Goal: Transaction & Acquisition: Purchase product/service

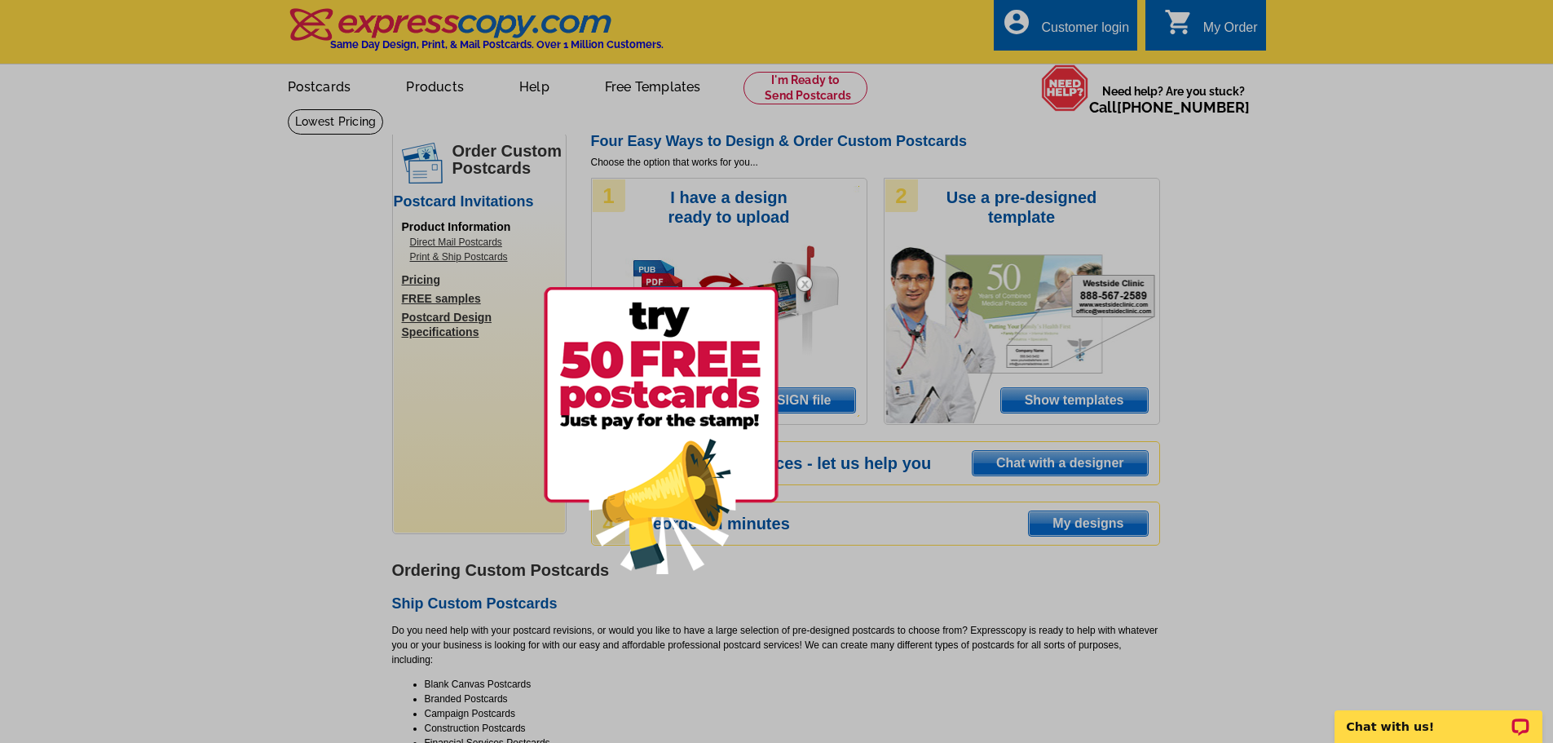
click at [1089, 25] on div at bounding box center [776, 371] width 1553 height 743
click at [1032, 27] on div at bounding box center [776, 371] width 1553 height 743
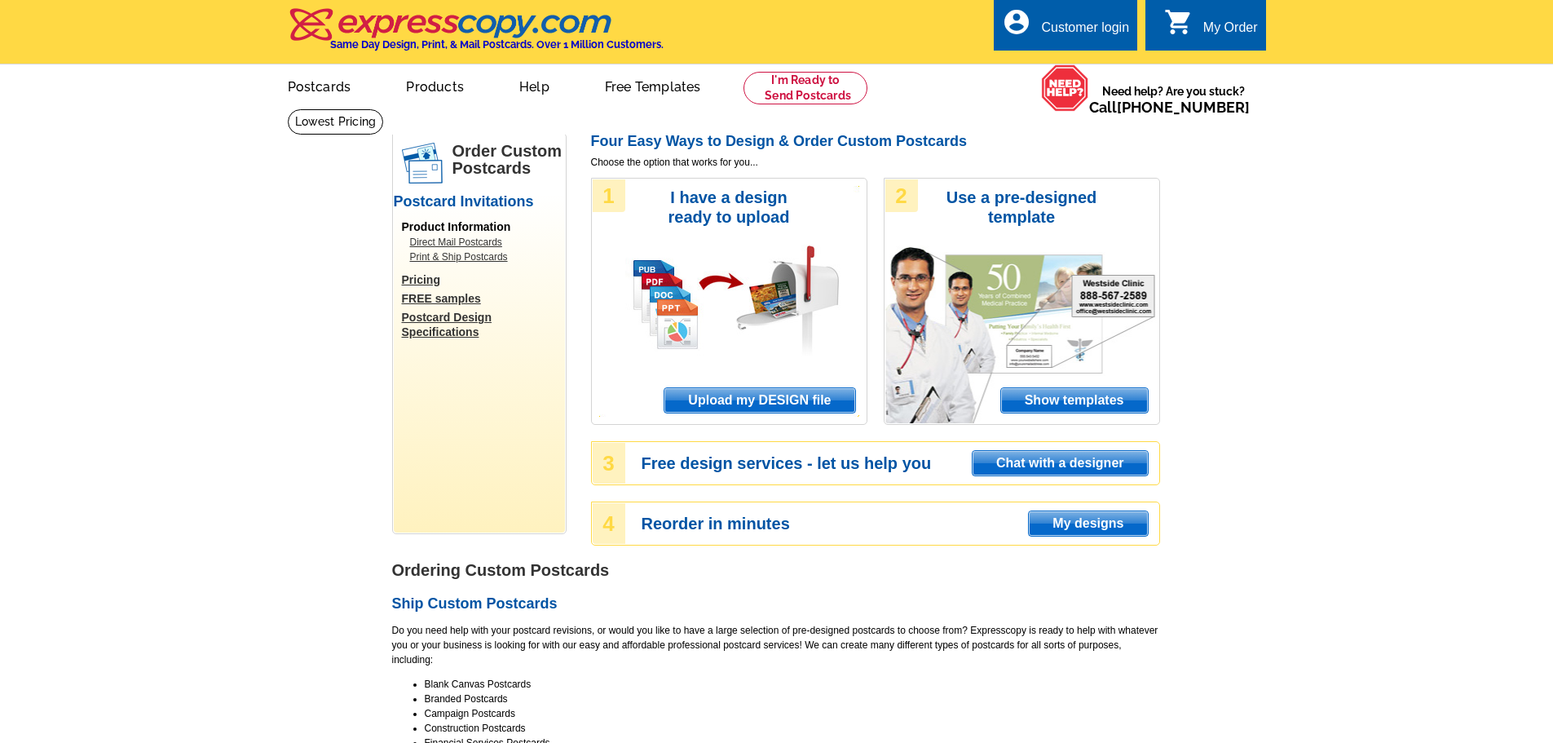
click at [1052, 29] on div "Customer login" at bounding box center [1085, 31] width 88 height 23
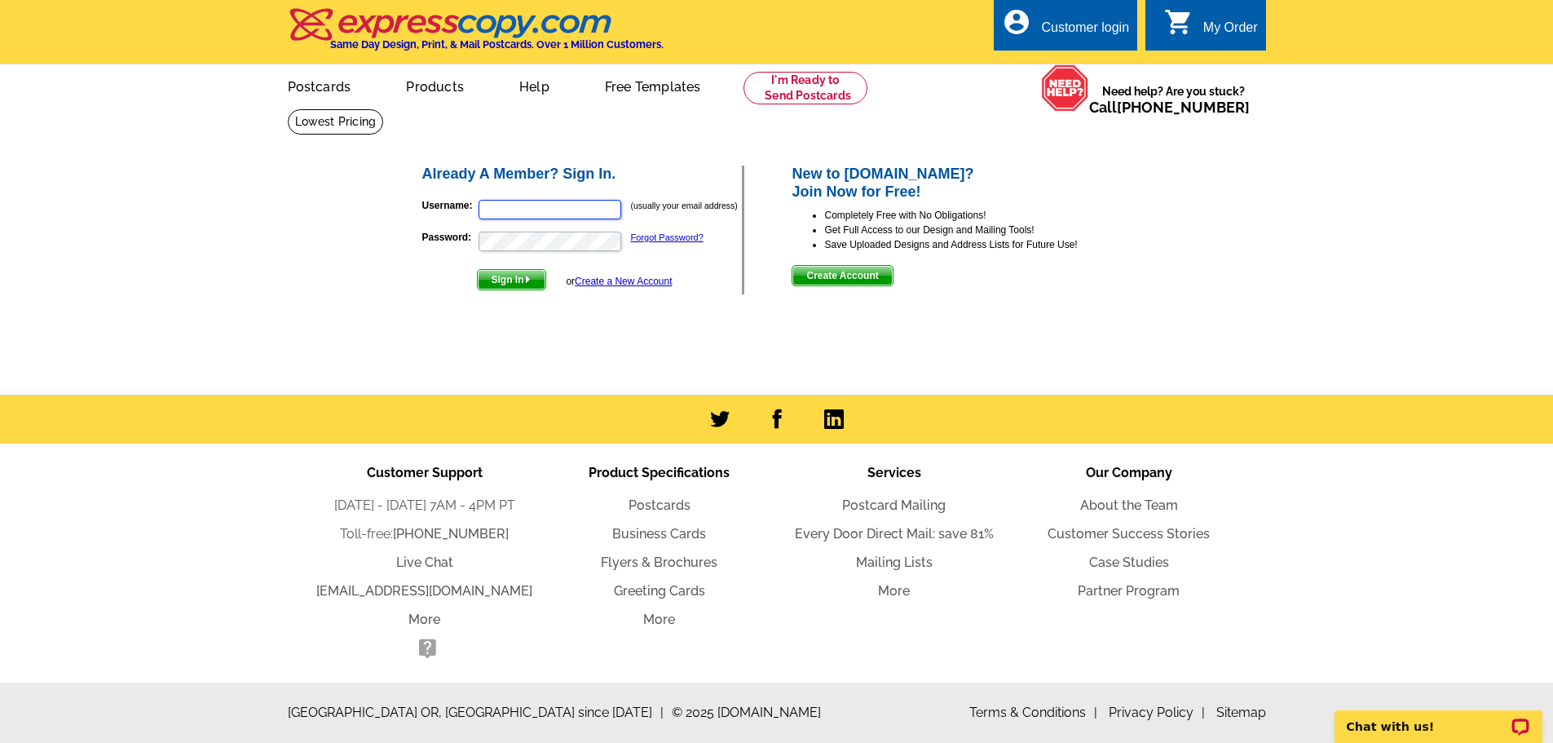
click at [518, 212] on input "Username:" at bounding box center [550, 210] width 143 height 20
type input "[PERSON_NAME][EMAIL_ADDRESS][DOMAIN_NAME]"
click at [477, 269] on button "Sign In" at bounding box center [511, 279] width 69 height 21
